Goal: Information Seeking & Learning: Learn about a topic

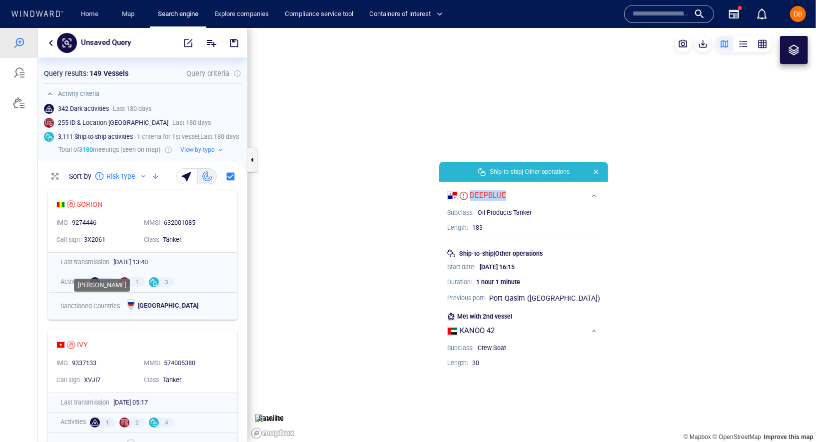
scroll to position [257, 209]
